Goal: Navigation & Orientation: Find specific page/section

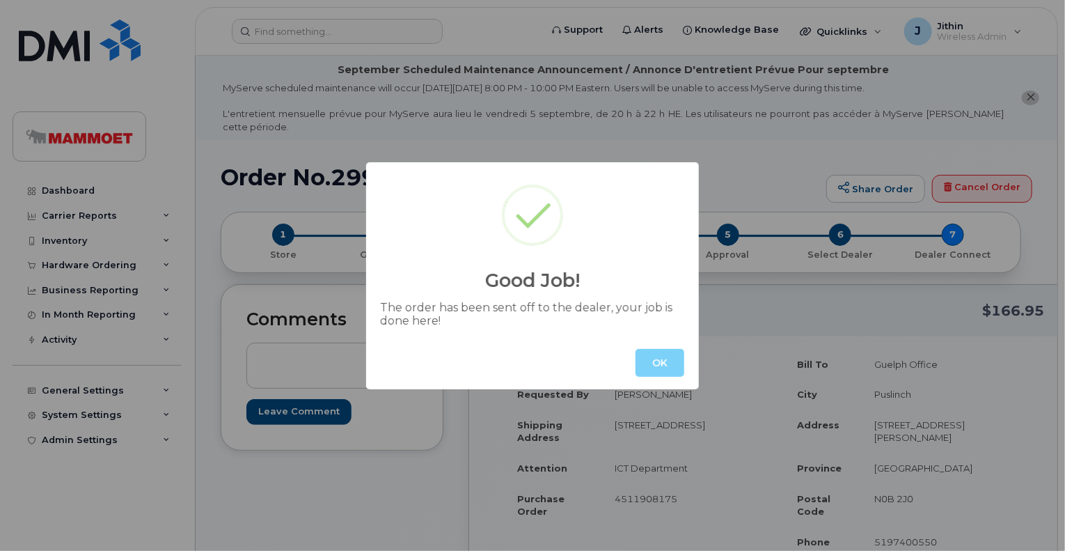
drag, startPoint x: 662, startPoint y: 359, endPoint x: 586, endPoint y: 344, distance: 78.1
click at [663, 359] on button "OK" at bounding box center [660, 363] width 49 height 28
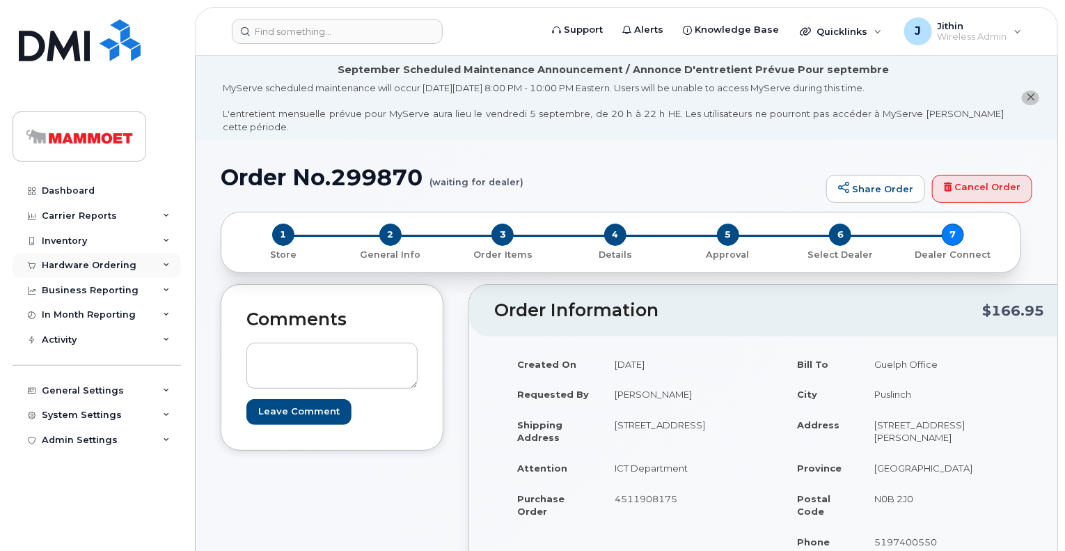
click at [82, 263] on div "Hardware Ordering" at bounding box center [89, 265] width 95 height 11
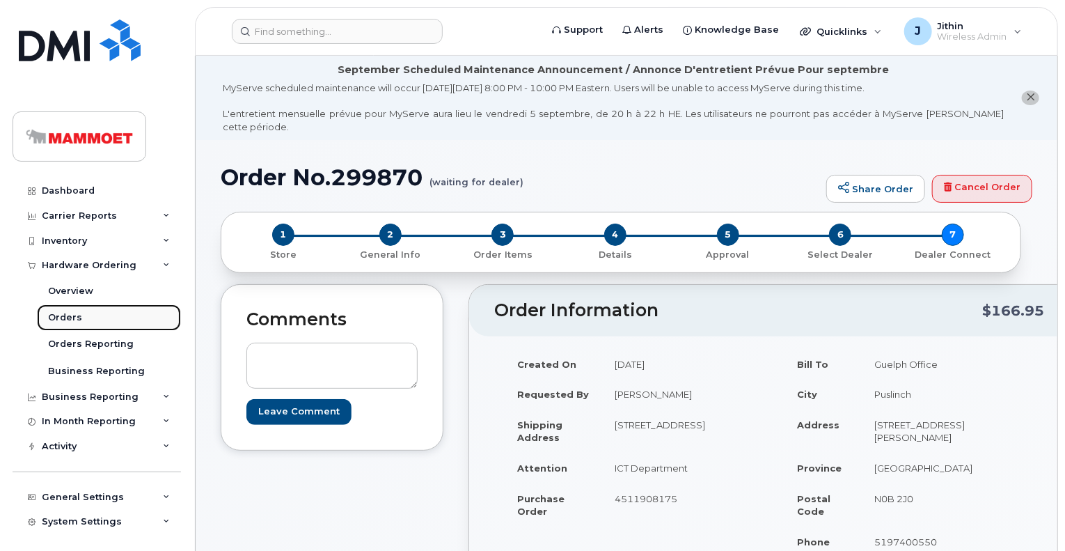
click at [68, 311] on div "Orders" at bounding box center [65, 317] width 34 height 13
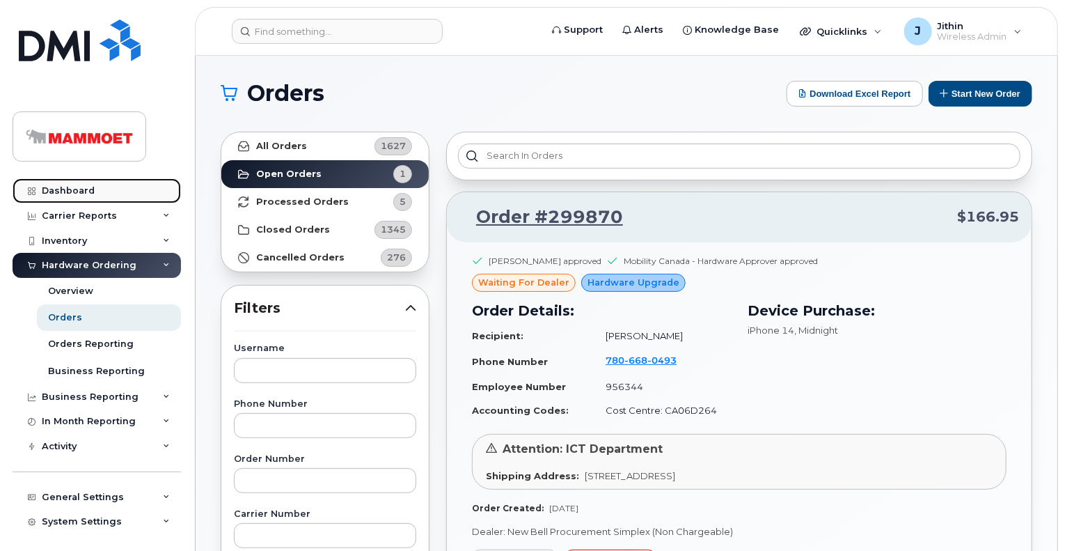
click at [95, 185] on link "Dashboard" at bounding box center [97, 190] width 169 height 25
